Goal: Information Seeking & Learning: Learn about a topic

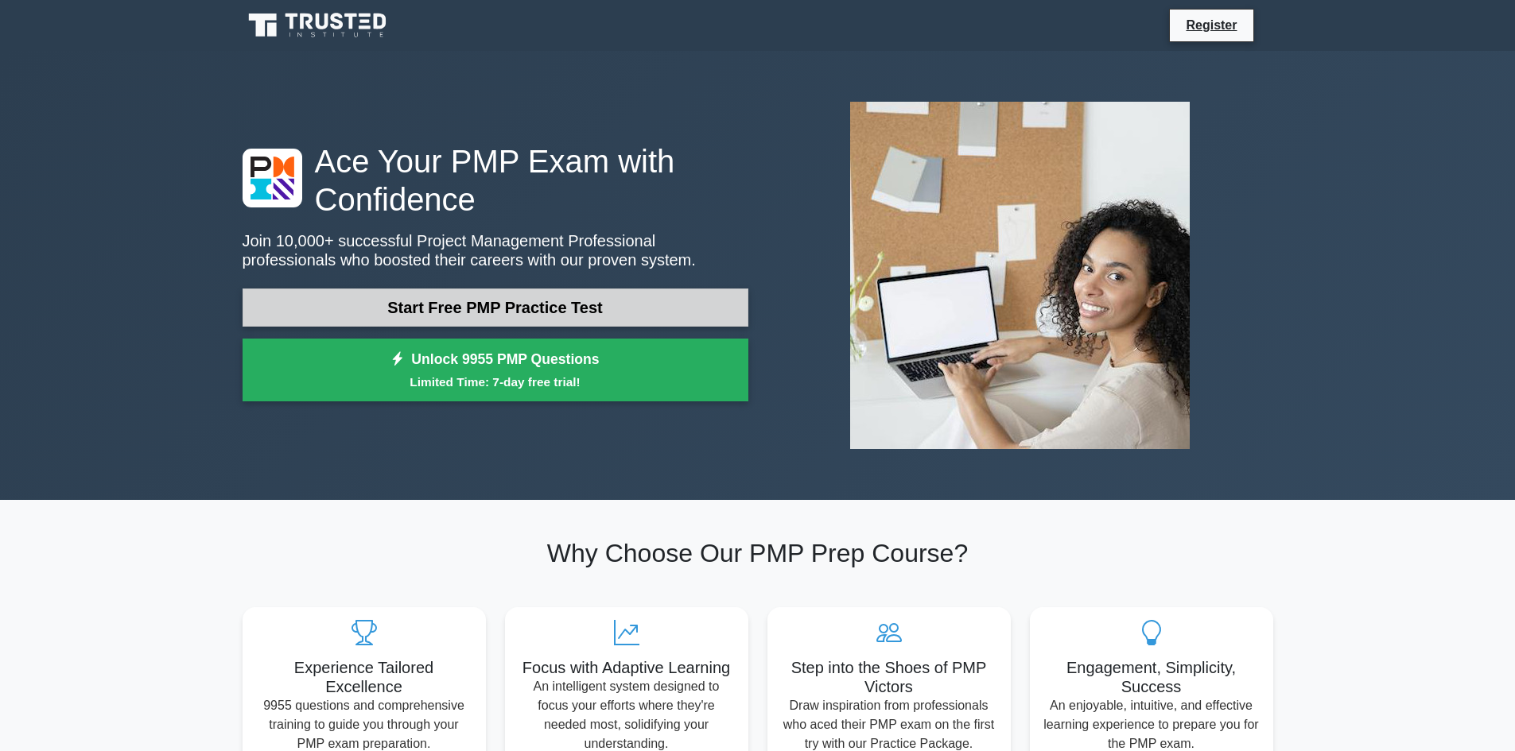
drag, startPoint x: 0, startPoint y: 0, endPoint x: 503, endPoint y: 313, distance: 592.2
click at [503, 313] on link "Start Free PMP Practice Test" at bounding box center [496, 308] width 506 height 38
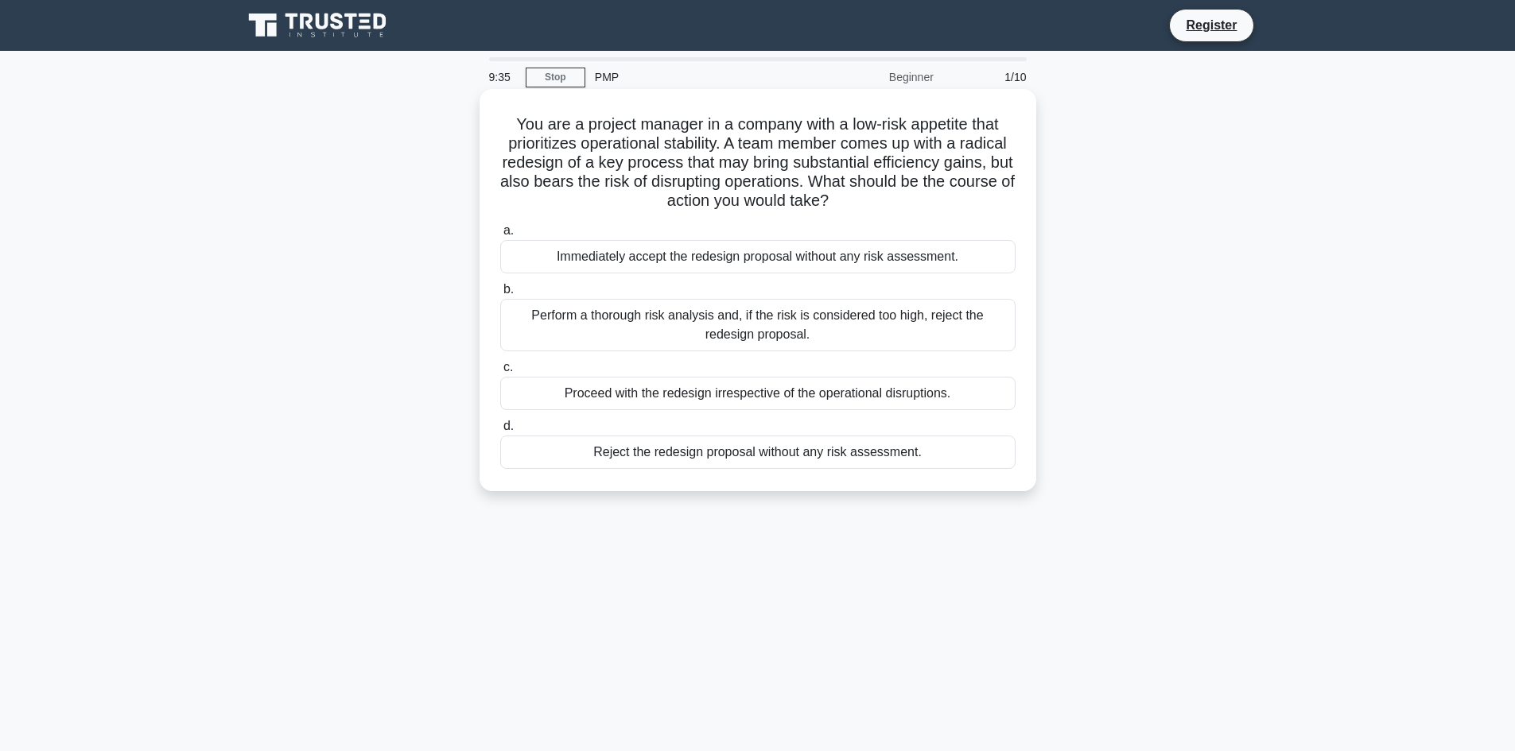
click at [722, 320] on div "Perform a thorough risk analysis and, if the risk is considered too high, rejec…" at bounding box center [757, 325] width 515 height 52
click at [500, 295] on input "b. Perform a thorough risk analysis and, if the risk is considered too high, re…" at bounding box center [500, 290] width 0 height 10
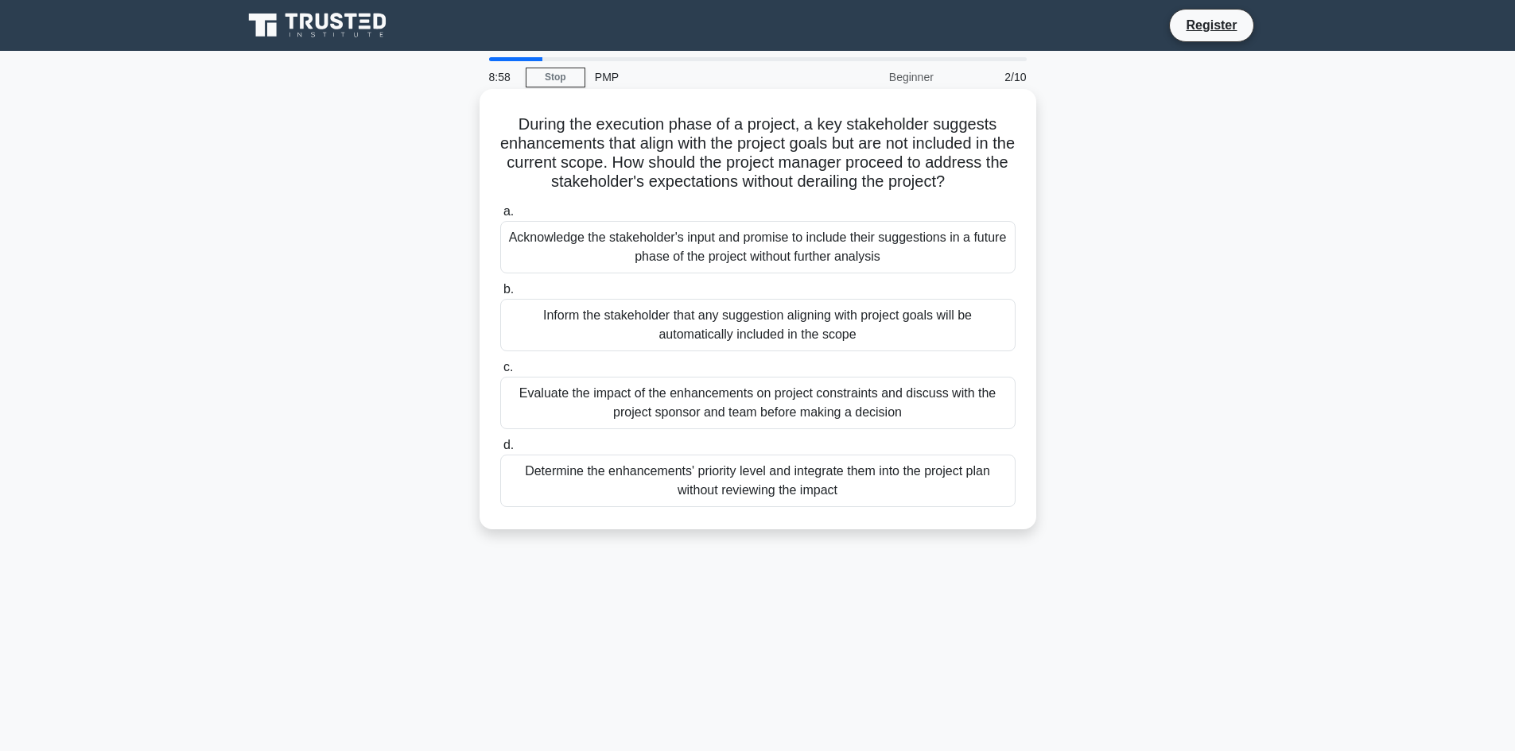
click at [798, 400] on div "Evaluate the impact of the enhancements on project constraints and discuss with…" at bounding box center [757, 403] width 515 height 52
click at [500, 373] on input "c. Evaluate the impact of the enhancements on project constraints and discuss w…" at bounding box center [500, 368] width 0 height 10
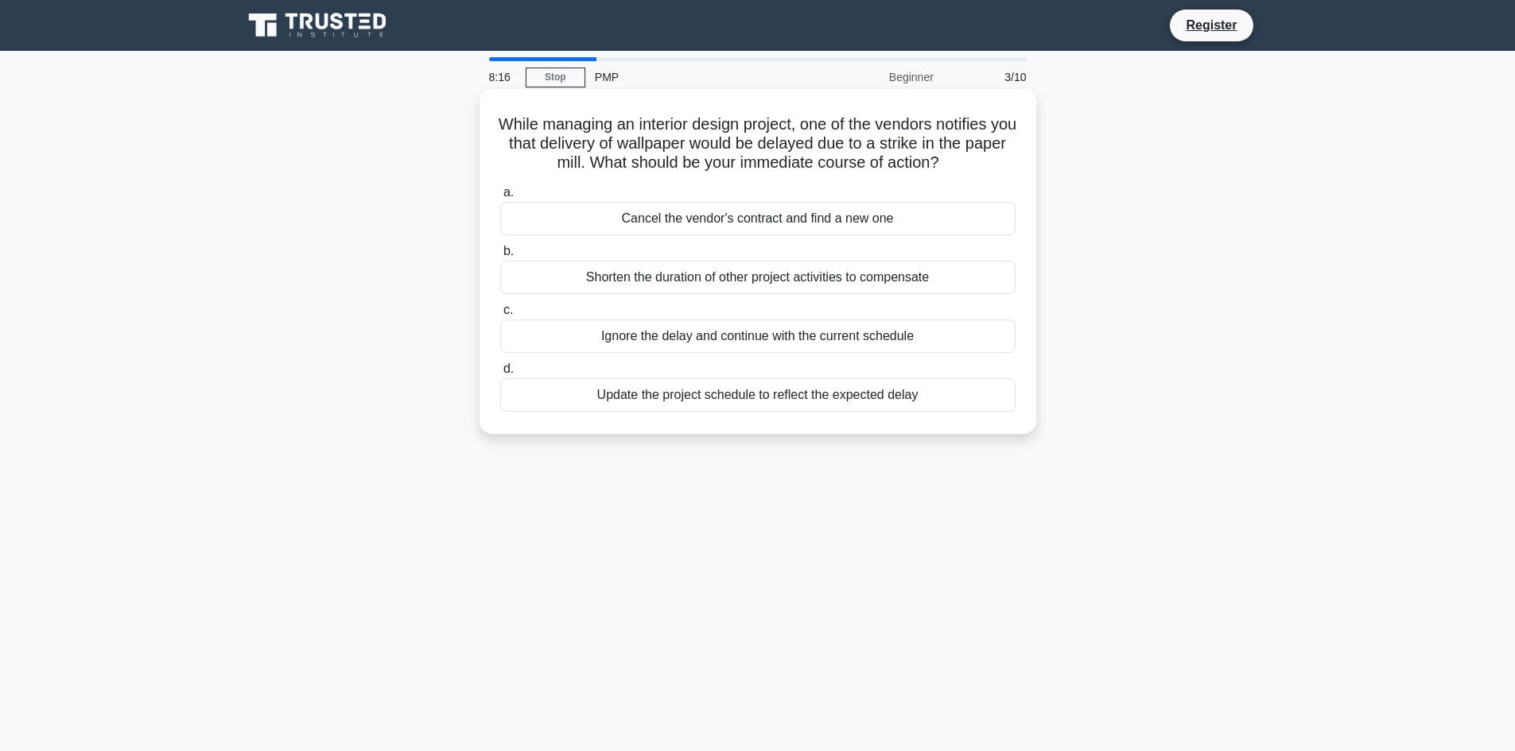
click at [802, 402] on div "Update the project schedule to reflect the expected delay" at bounding box center [757, 394] width 515 height 33
click at [500, 375] on input "d. Update the project schedule to reflect the expected delay" at bounding box center [500, 369] width 0 height 10
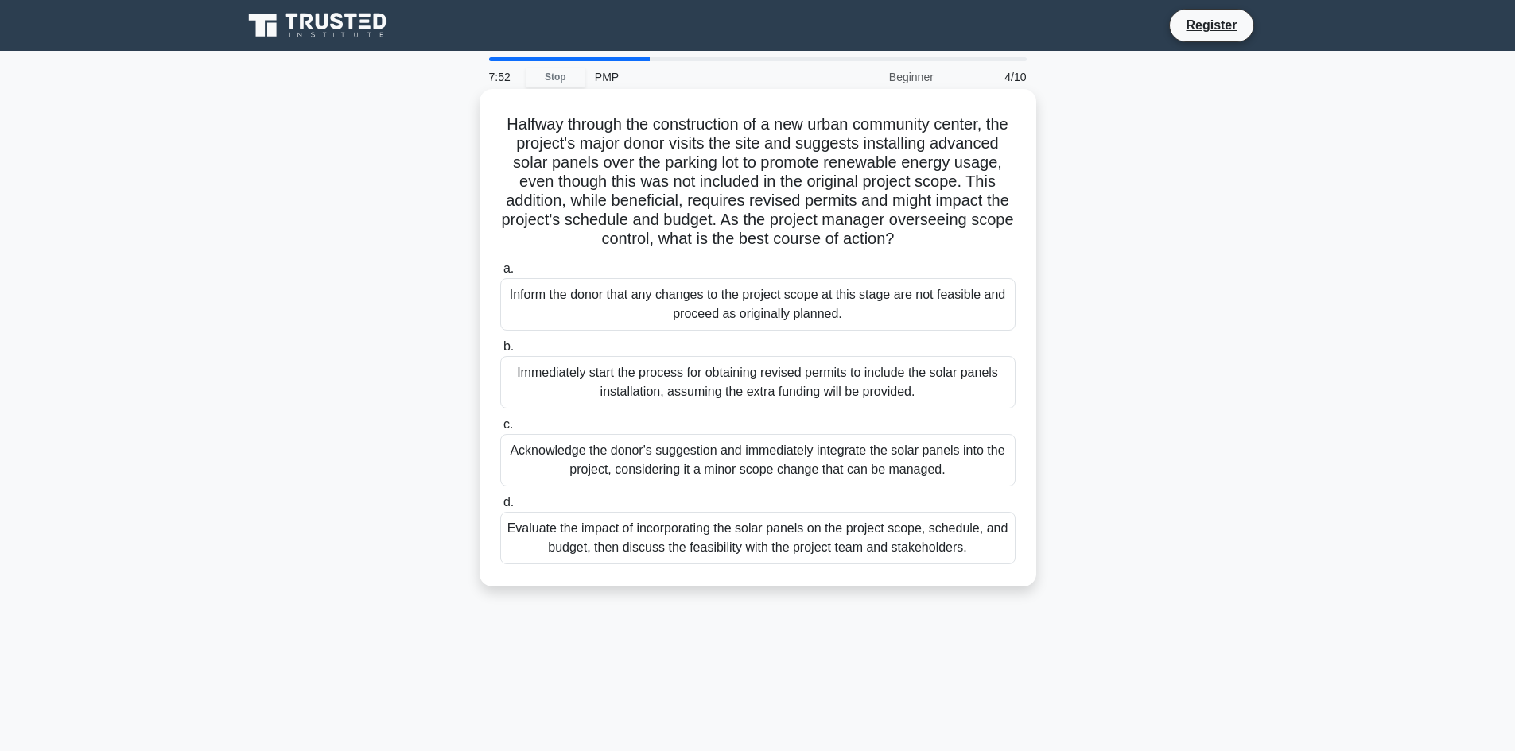
click at [809, 565] on div "Evaluate the impact of incorporating the solar panels on the project scope, sch…" at bounding box center [757, 538] width 515 height 52
click at [500, 508] on input "d. Evaluate the impact of incorporating the solar panels on the project scope, …" at bounding box center [500, 503] width 0 height 10
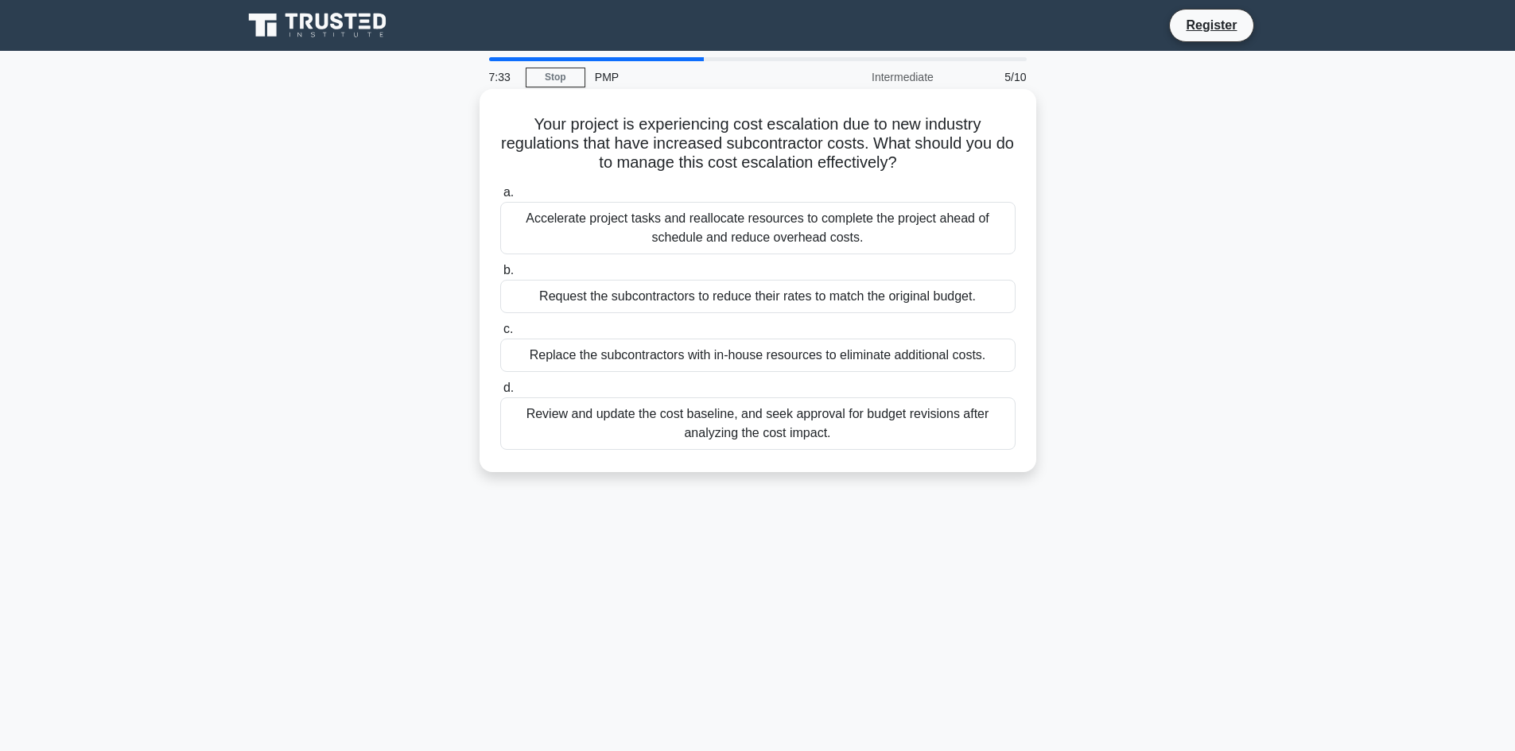
click at [773, 434] on div "Review and update the cost baseline, and seek approval for budget revisions aft…" at bounding box center [757, 424] width 515 height 52
click at [500, 394] on input "d. Review and update the cost baseline, and seek approval for budget revisions …" at bounding box center [500, 388] width 0 height 10
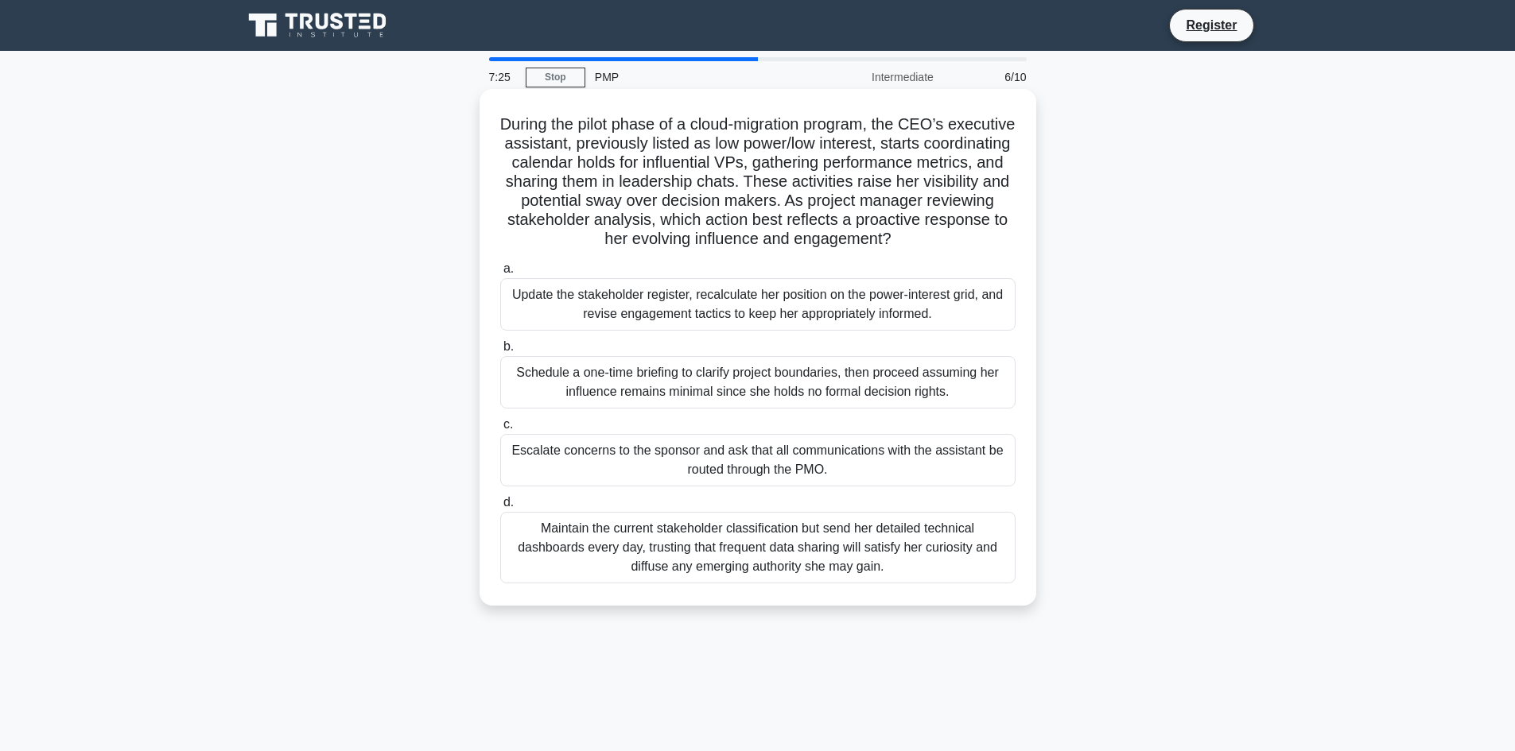
click at [757, 550] on div "Maintain the current stakeholder classification but send her detailed technical…" at bounding box center [757, 548] width 515 height 72
click at [500, 508] on input "d. Maintain the current stakeholder classification but send her detailed techni…" at bounding box center [500, 503] width 0 height 10
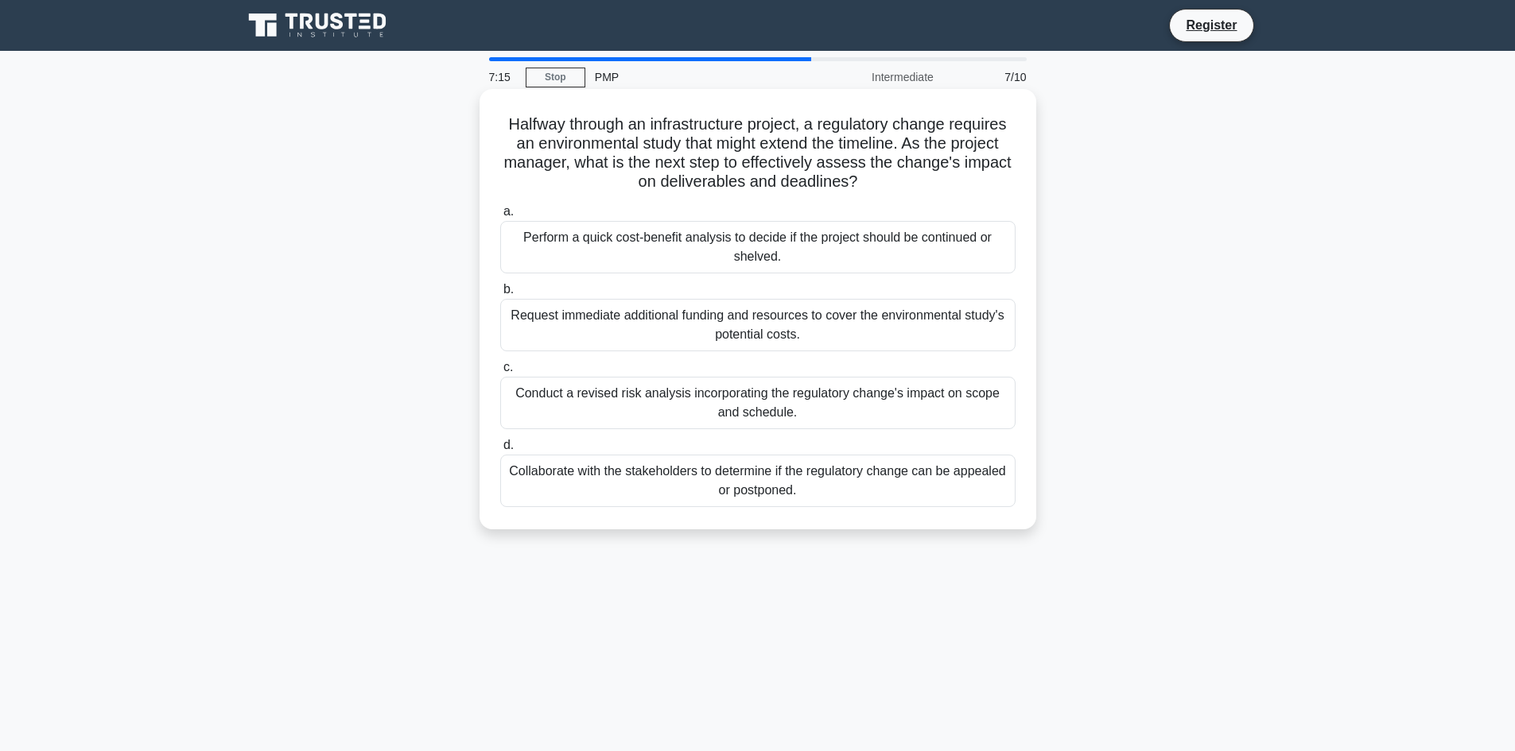
click at [762, 499] on div "Collaborate with the stakeholders to determine if the regulatory change can be …" at bounding box center [757, 481] width 515 height 52
click at [500, 451] on input "d. Collaborate with the stakeholders to determine if the regulatory change can …" at bounding box center [500, 445] width 0 height 10
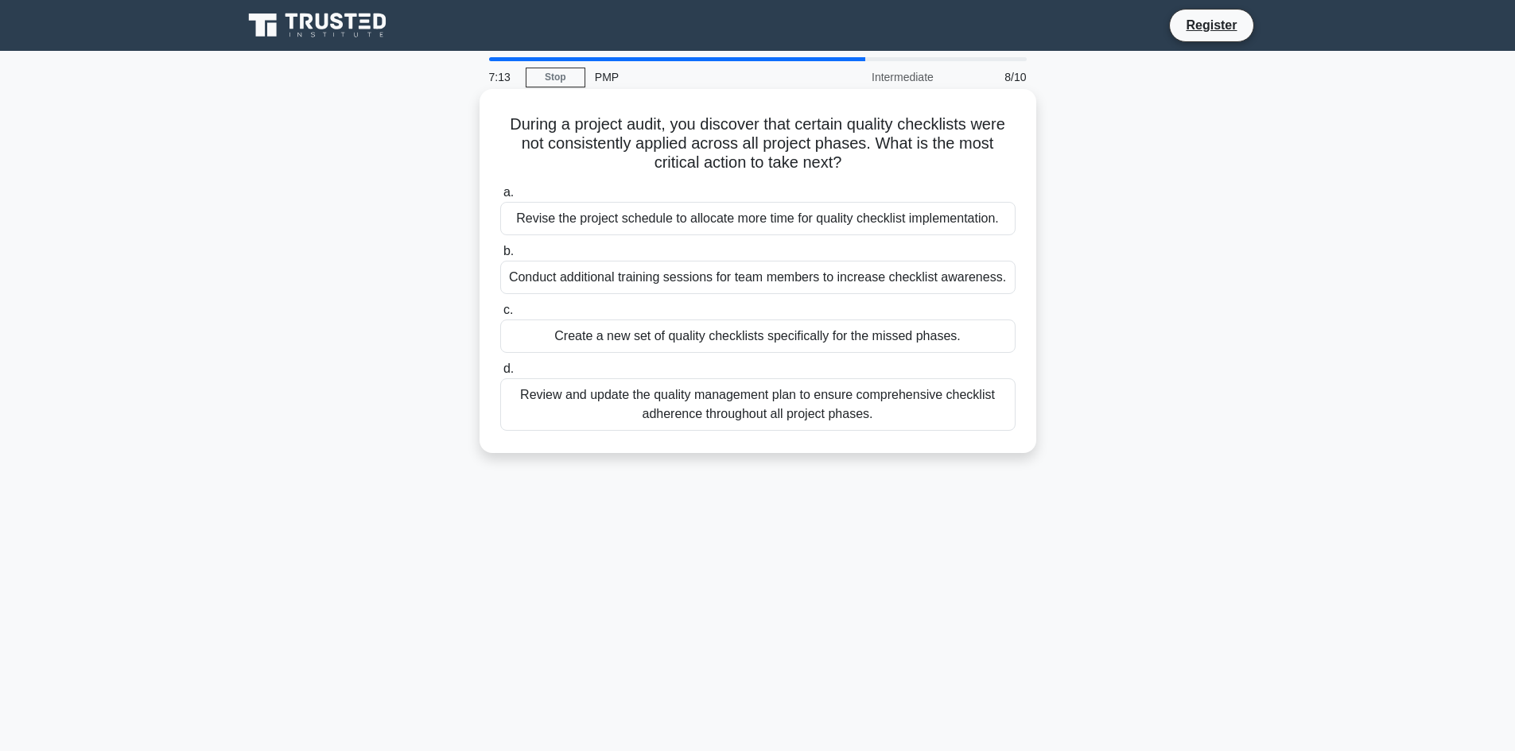
click at [771, 431] on div "a. Revise the project schedule to allocate more time for quality checklist impl…" at bounding box center [758, 307] width 534 height 254
click at [773, 407] on div "Review and update the quality management plan to ensure comprehensive checklist…" at bounding box center [757, 404] width 515 height 52
click at [500, 375] on input "d. Review and update the quality management plan to ensure comprehensive checkl…" at bounding box center [500, 369] width 0 height 10
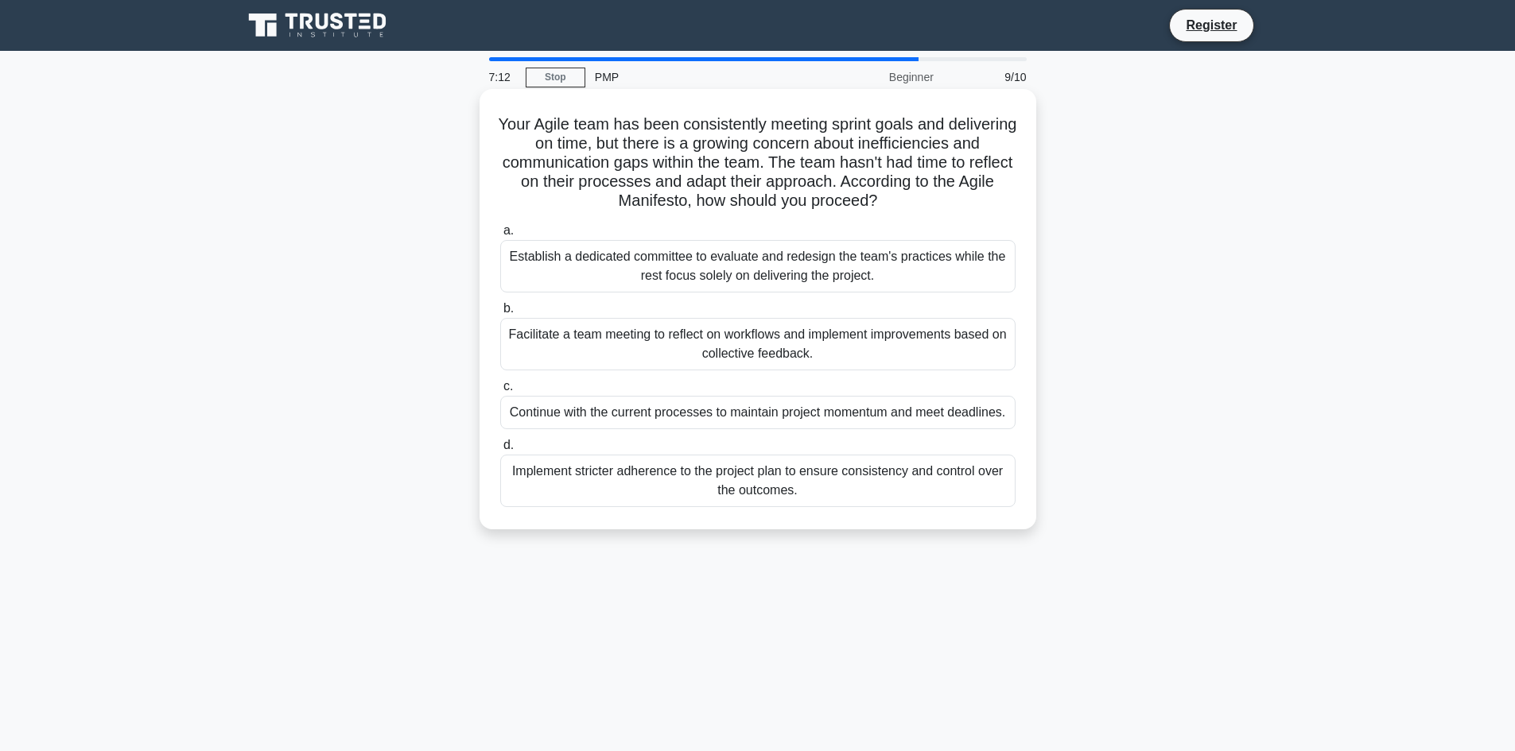
click at [745, 475] on div "Implement stricter adherence to the project plan to ensure consistency and cont…" at bounding box center [757, 481] width 515 height 52
click at [500, 451] on input "d. Implement stricter adherence to the project plan to ensure consistency and c…" at bounding box center [500, 445] width 0 height 10
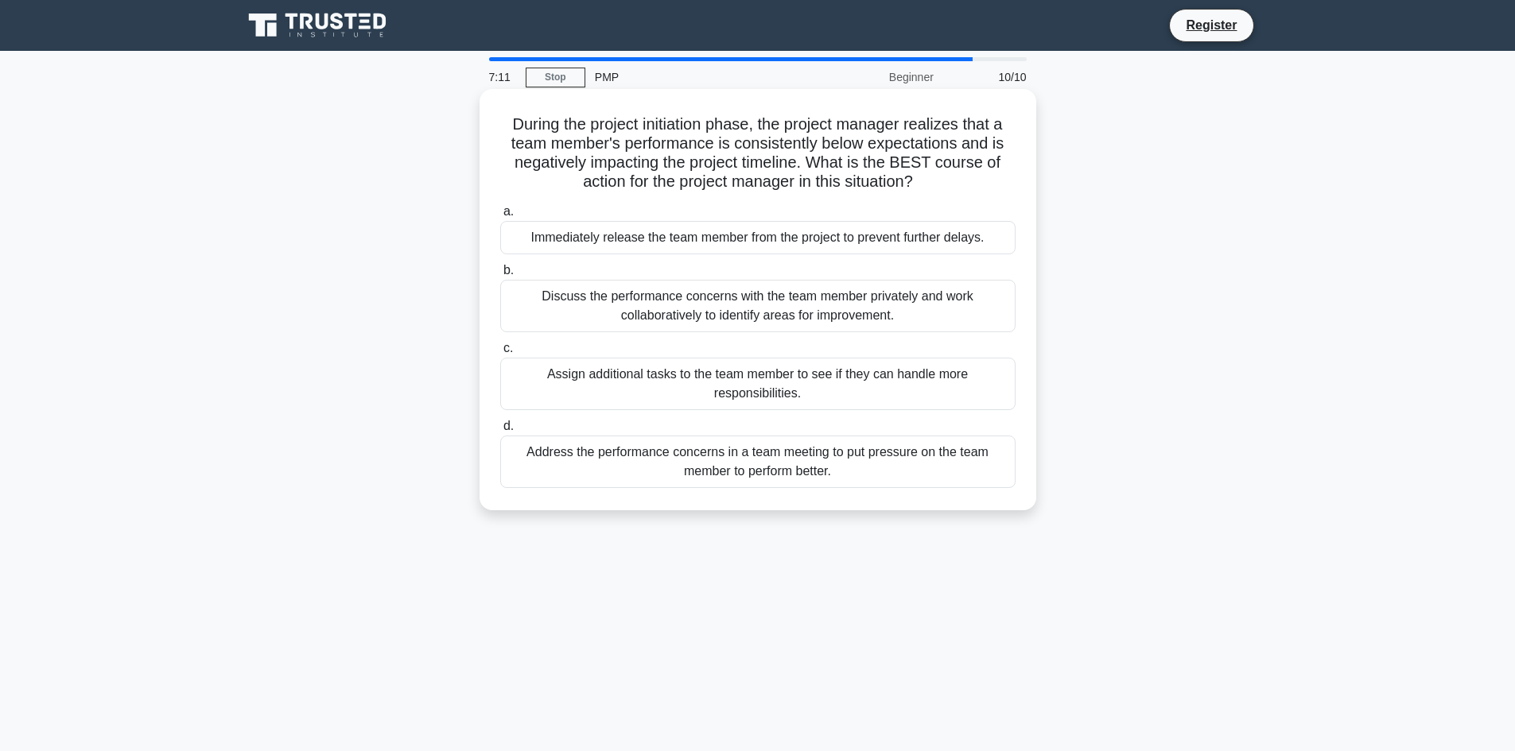
click at [744, 454] on div "Address the performance concerns in a team meeting to put pressure on the team …" at bounding box center [757, 462] width 515 height 52
click at [500, 432] on input "d. Address the performance concerns in a team meeting to put pressure on the te…" at bounding box center [500, 426] width 0 height 10
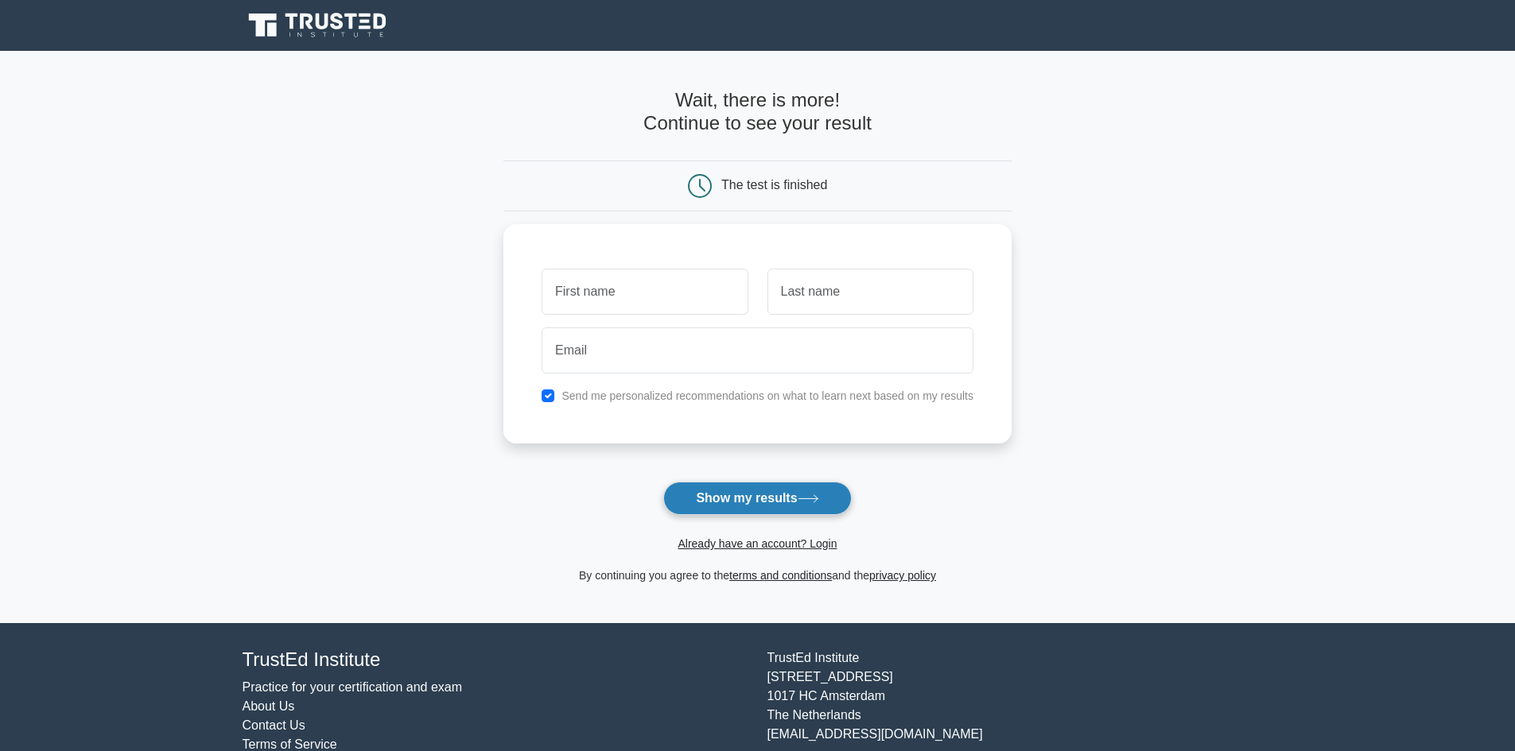
click at [788, 498] on button "Show my results" at bounding box center [757, 498] width 188 height 33
click at [662, 299] on input "text" at bounding box center [644, 288] width 206 height 46
type input "afsafsafs"
click at [826, 298] on input "a" at bounding box center [870, 288] width 206 height 46
type input "afasfas"
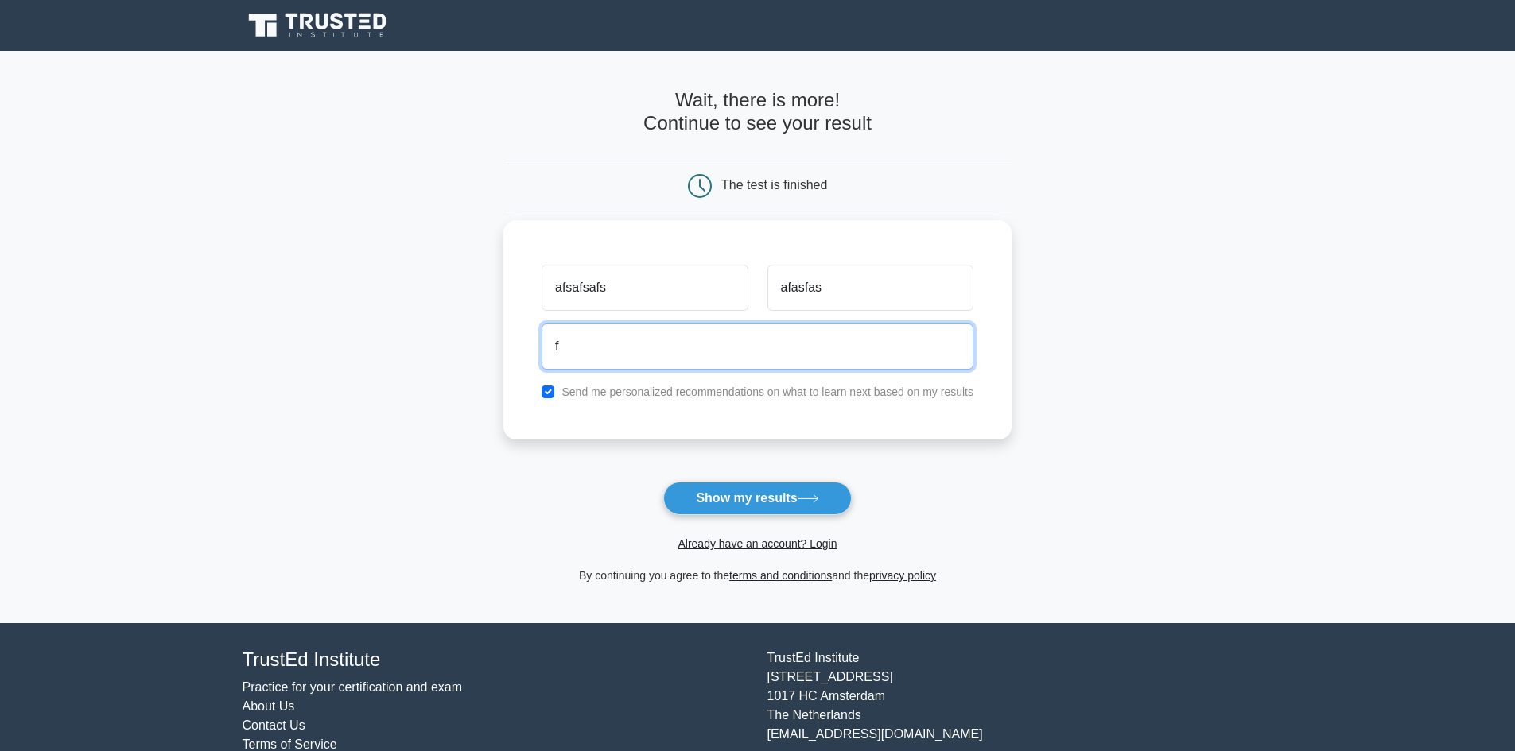
click at [787, 340] on input "f" at bounding box center [757, 347] width 432 height 46
type input "fjafjfjks@gmail.com"
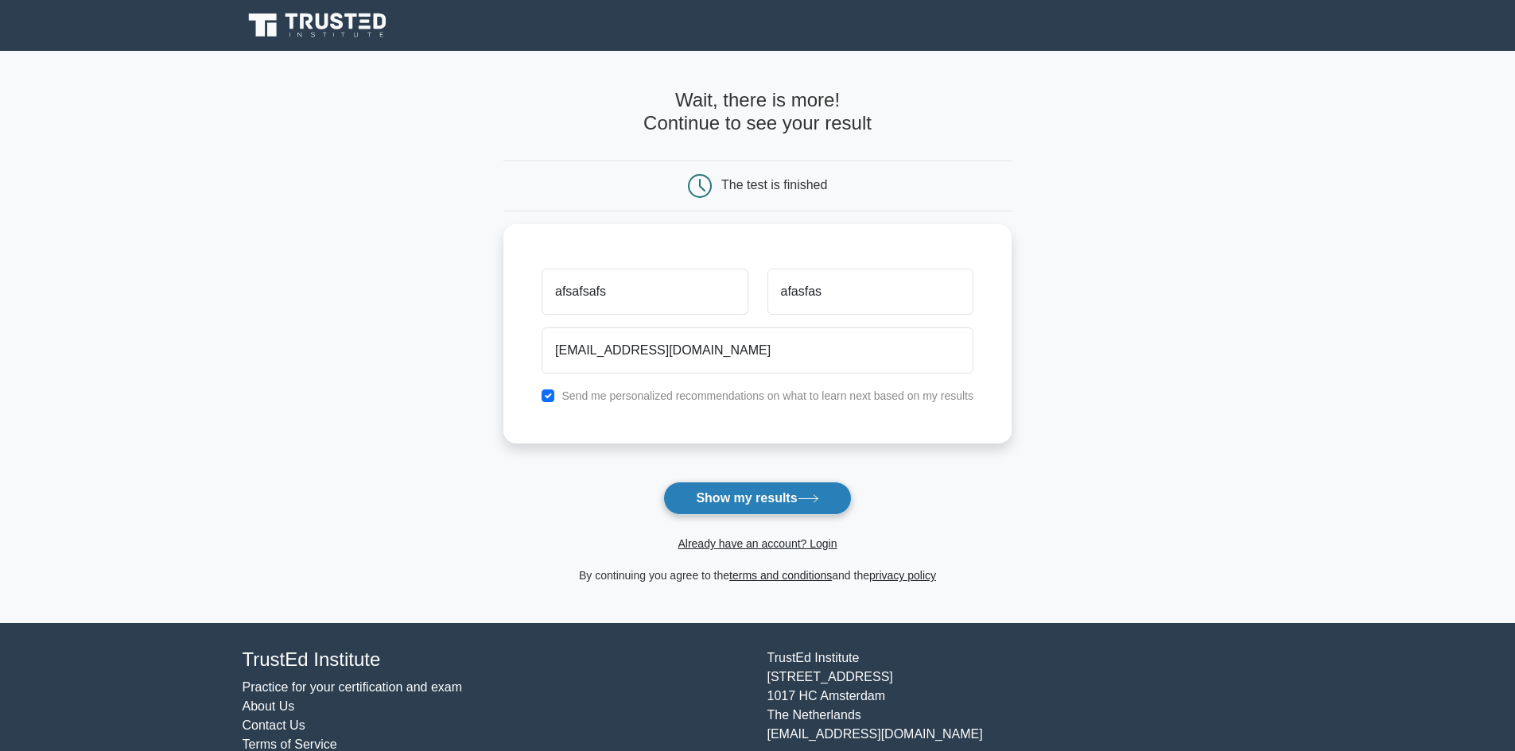
click at [756, 492] on button "Show my results" at bounding box center [757, 498] width 188 height 33
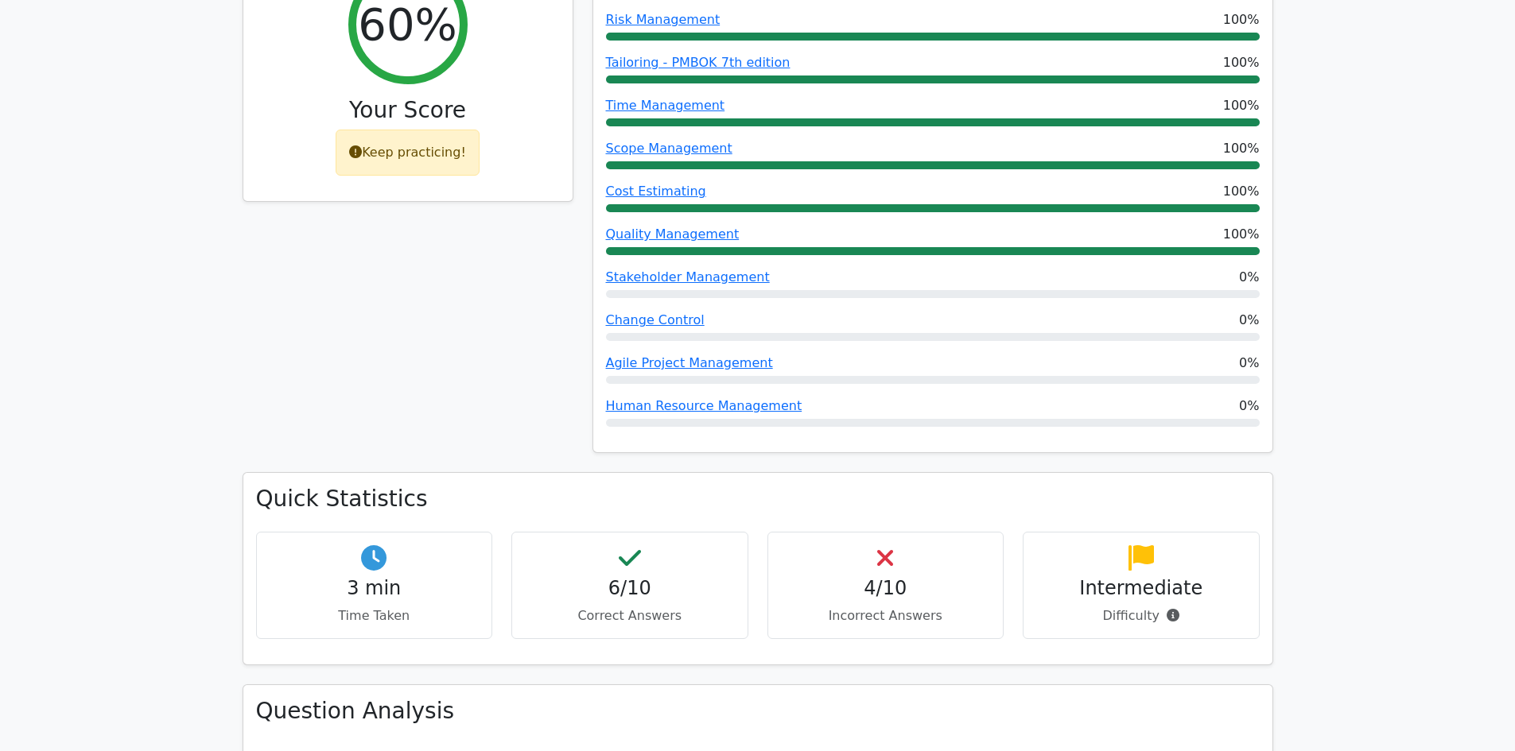
scroll to position [588, 0]
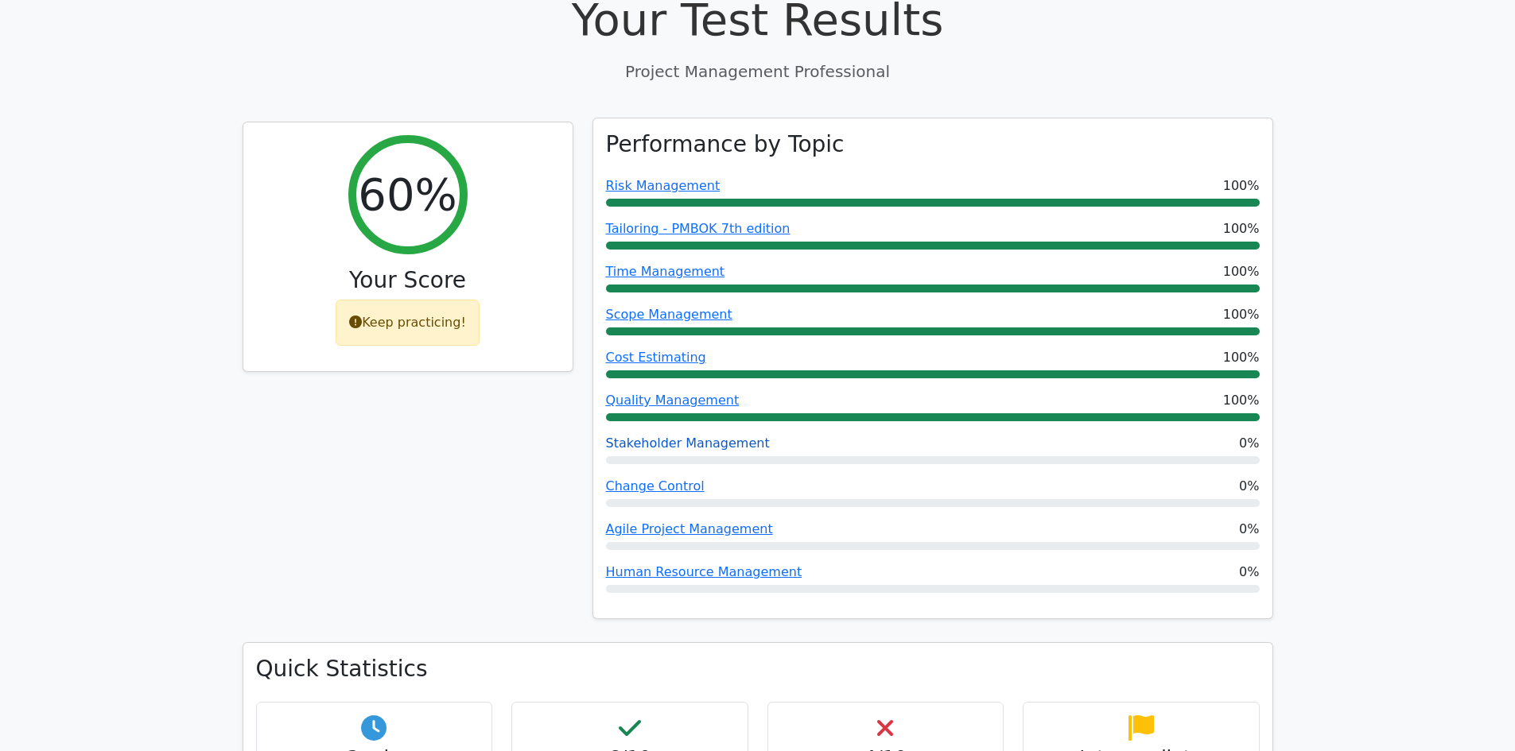
click at [692, 436] on link "Stakeholder Management" at bounding box center [688, 443] width 164 height 15
